Goal: Task Accomplishment & Management: Use online tool/utility

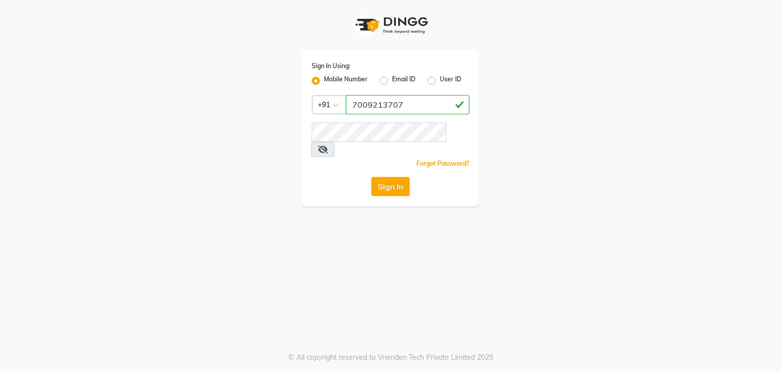
drag, startPoint x: 358, startPoint y: 111, endPoint x: 280, endPoint y: 117, distance: 79.0
click at [338, 118] on div "Sign In Using: Mobile Number Email ID User ID Country Code × [PHONE_NUMBER] Rem…" at bounding box center [391, 128] width 178 height 156
type input "7009213707"
click at [382, 180] on button "Sign In" at bounding box center [390, 186] width 39 height 19
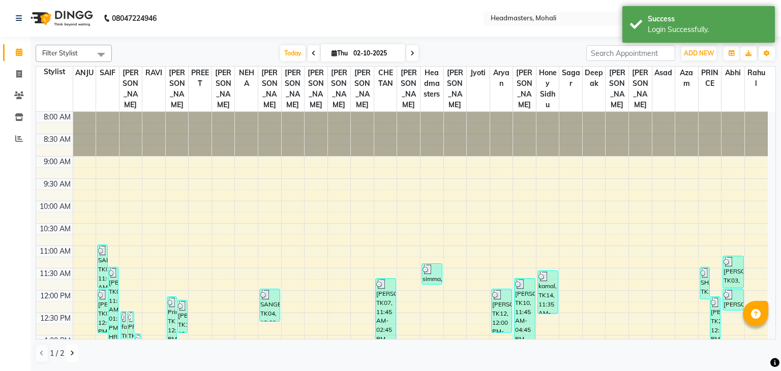
drag, startPoint x: 75, startPoint y: 350, endPoint x: 70, endPoint y: 349, distance: 5.2
click at [75, 350] on button at bounding box center [72, 353] width 12 height 17
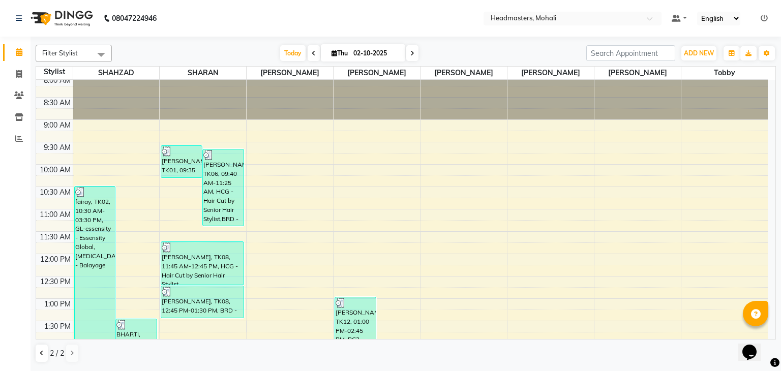
scroll to position [4, 0]
click at [308, 55] on span at bounding box center [314, 53] width 12 height 16
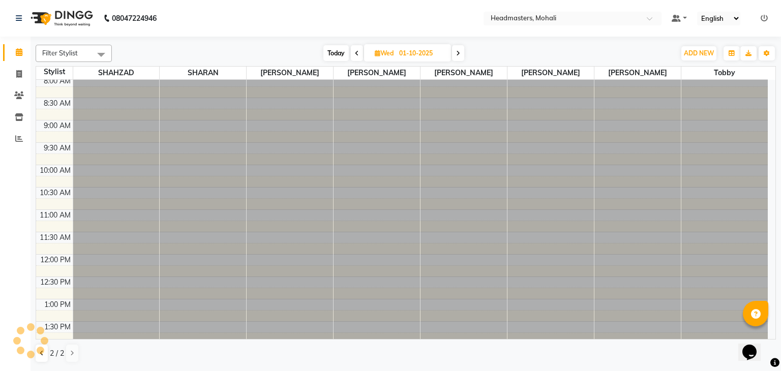
scroll to position [360, 0]
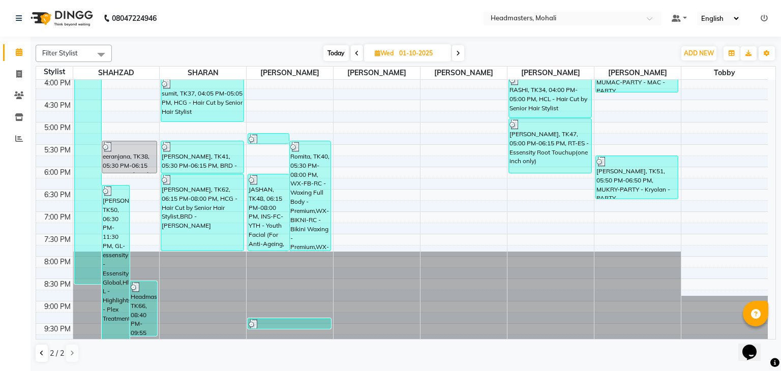
click at [462, 54] on span at bounding box center [458, 53] width 12 height 16
type input "02-10-2025"
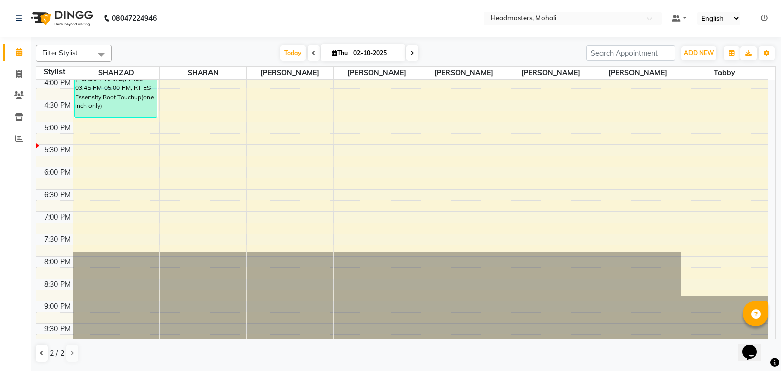
click at [39, 353] on app-root "08047224946 Select Location × Headmasters, Mohali Default Panel My Panel Englis…" at bounding box center [390, 185] width 781 height 370
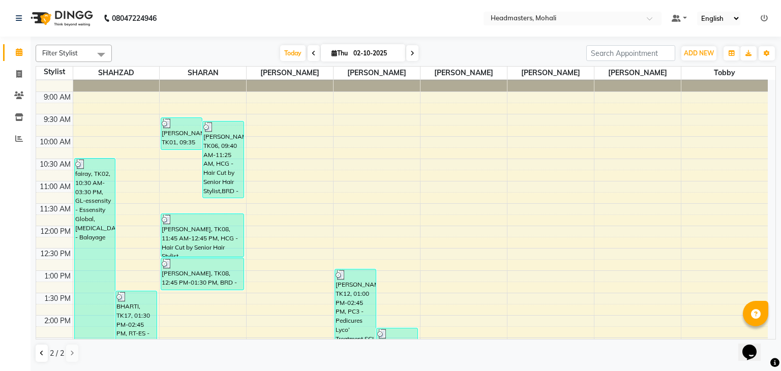
scroll to position [0, 0]
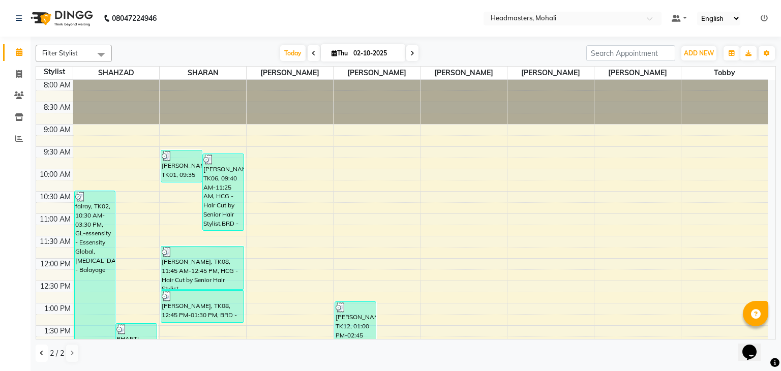
click at [41, 356] on icon at bounding box center [42, 353] width 4 height 6
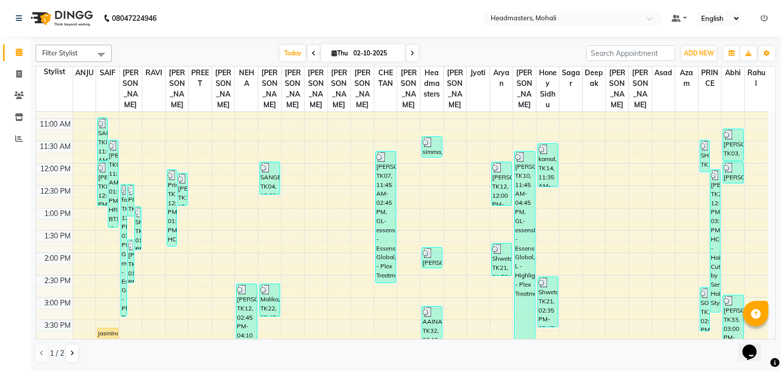
scroll to position [37, 0]
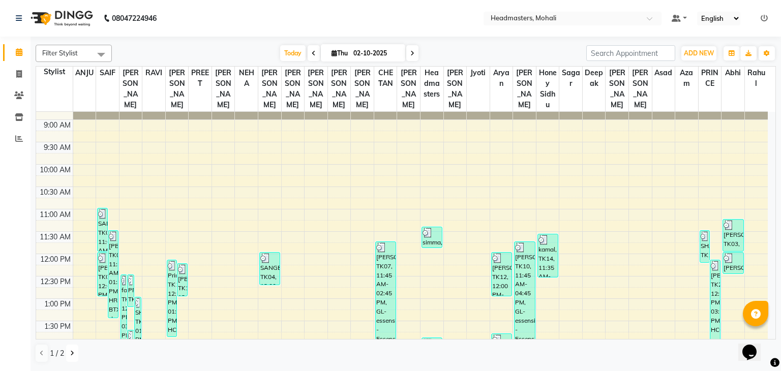
click at [71, 357] on button at bounding box center [72, 353] width 12 height 17
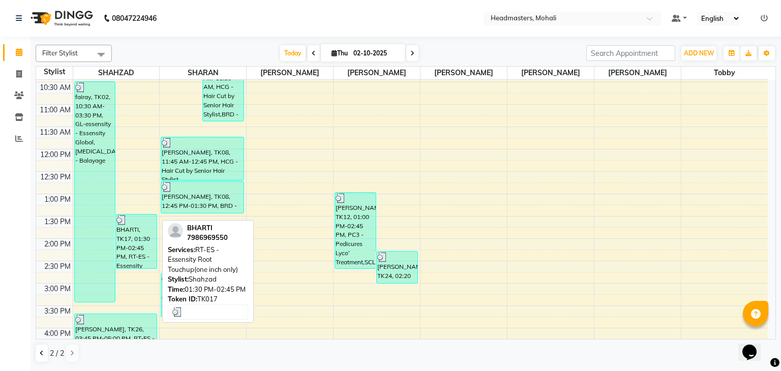
scroll to position [138, 0]
